Goal: Find specific page/section: Find specific page/section

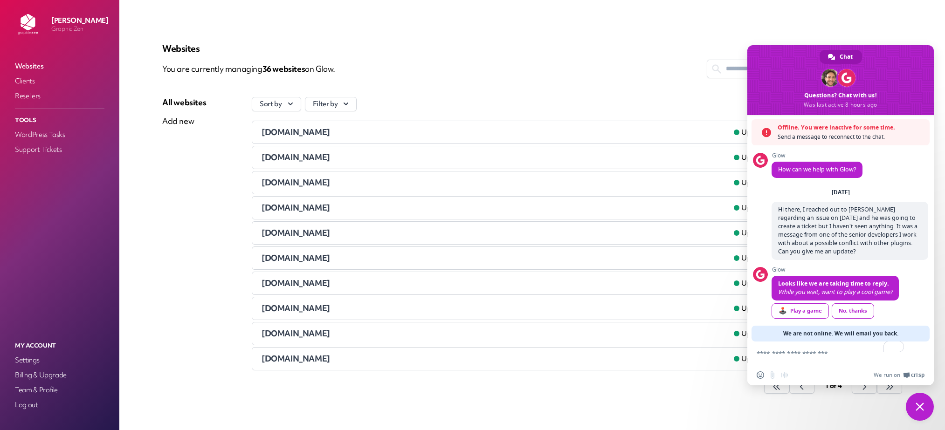
click at [561, 49] on p "Websites" at bounding box center [532, 48] width 740 height 11
click at [22, 97] on link "Resellers" at bounding box center [59, 96] width 93 height 13
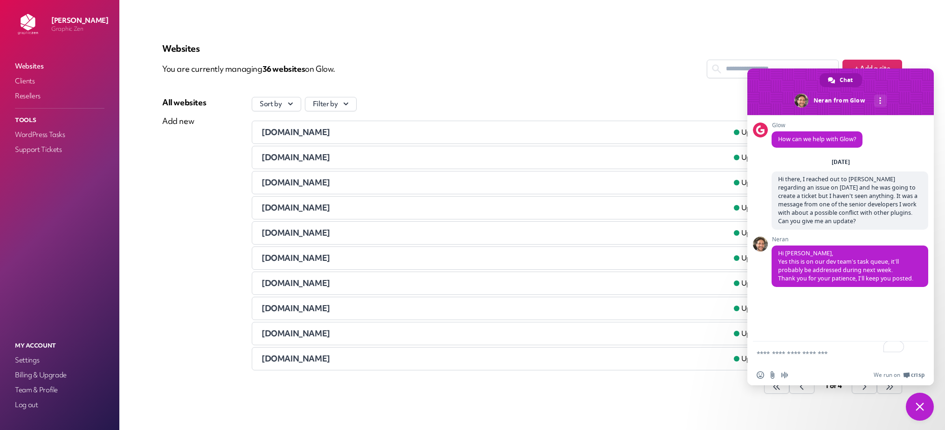
click at [919, 403] on span "Close chat" at bounding box center [920, 407] width 28 height 28
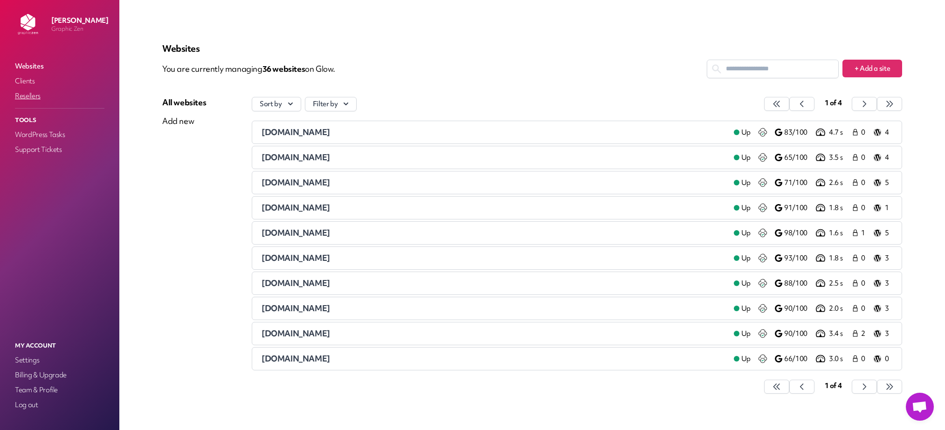
click at [40, 95] on link "Resellers" at bounding box center [59, 96] width 93 height 13
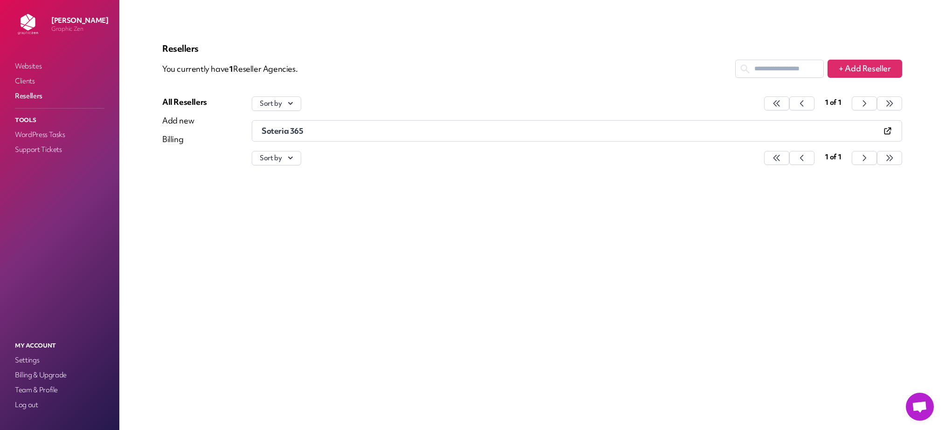
click at [886, 132] on icon at bounding box center [887, 130] width 9 height 9
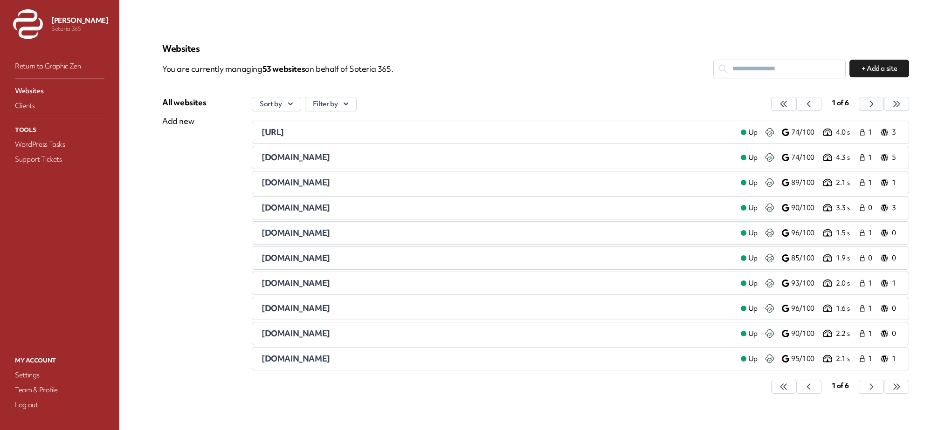
click at [789, 104] on icon "button" at bounding box center [783, 103] width 9 height 9
